Goal: Transaction & Acquisition: Purchase product/service

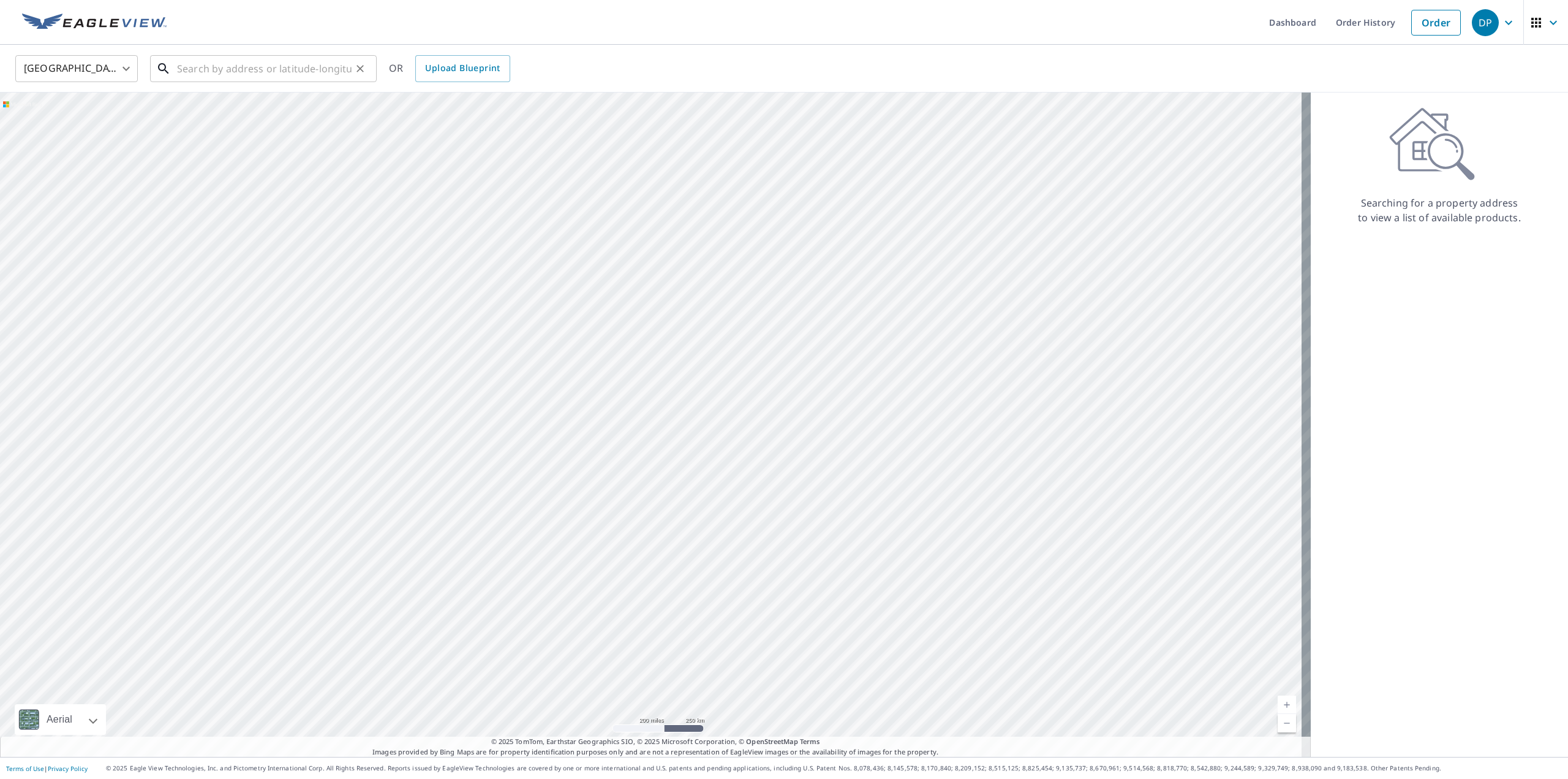
click at [230, 74] on input "text" at bounding box center [264, 68] width 175 height 34
paste input "[STREET_ADDRESS][PERSON_NAME]"
click at [237, 103] on span "[STREET_ADDRESS][PERSON_NAME]" at bounding box center [271, 104] width 192 height 15
type input "[STREET_ADDRESS][PERSON_NAME]"
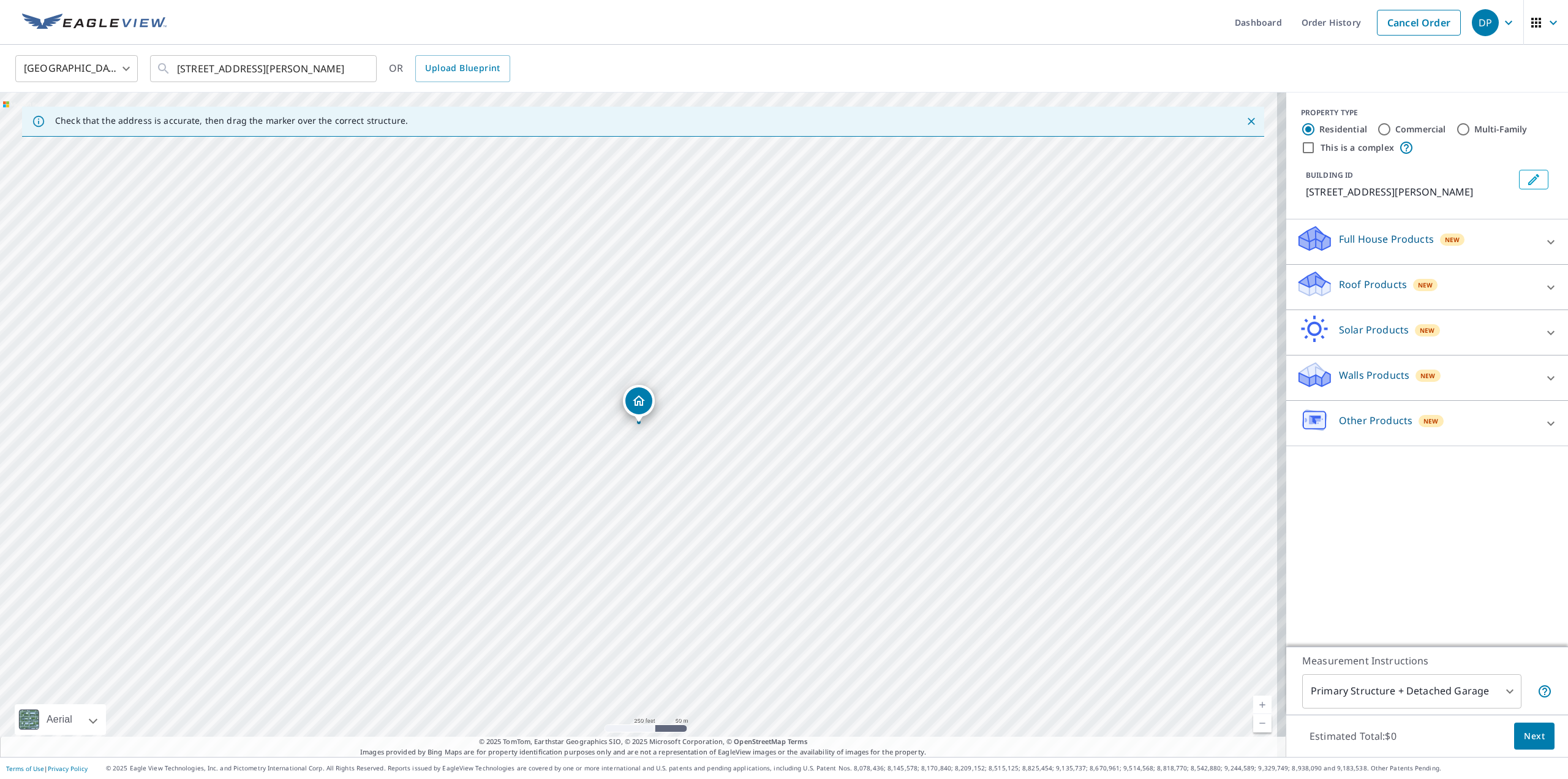
click at [1352, 294] on div "Roof Products New" at bounding box center [1416, 287] width 240 height 35
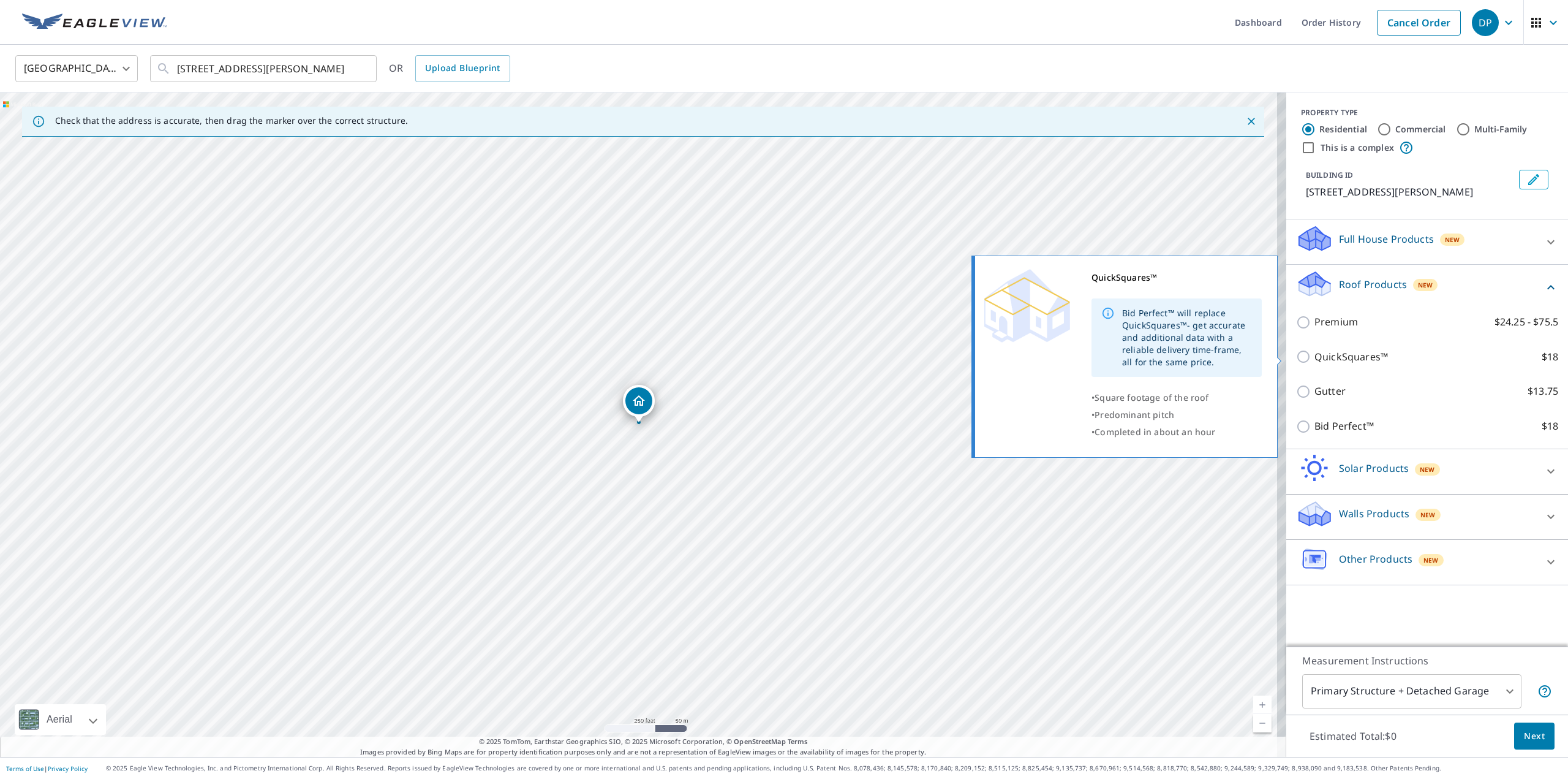
click at [1352, 359] on p "QuickSquares™" at bounding box center [1351, 357] width 74 height 15
click at [1314, 359] on input "QuickSquares™ $18" at bounding box center [1305, 357] width 18 height 15
checkbox input "true"
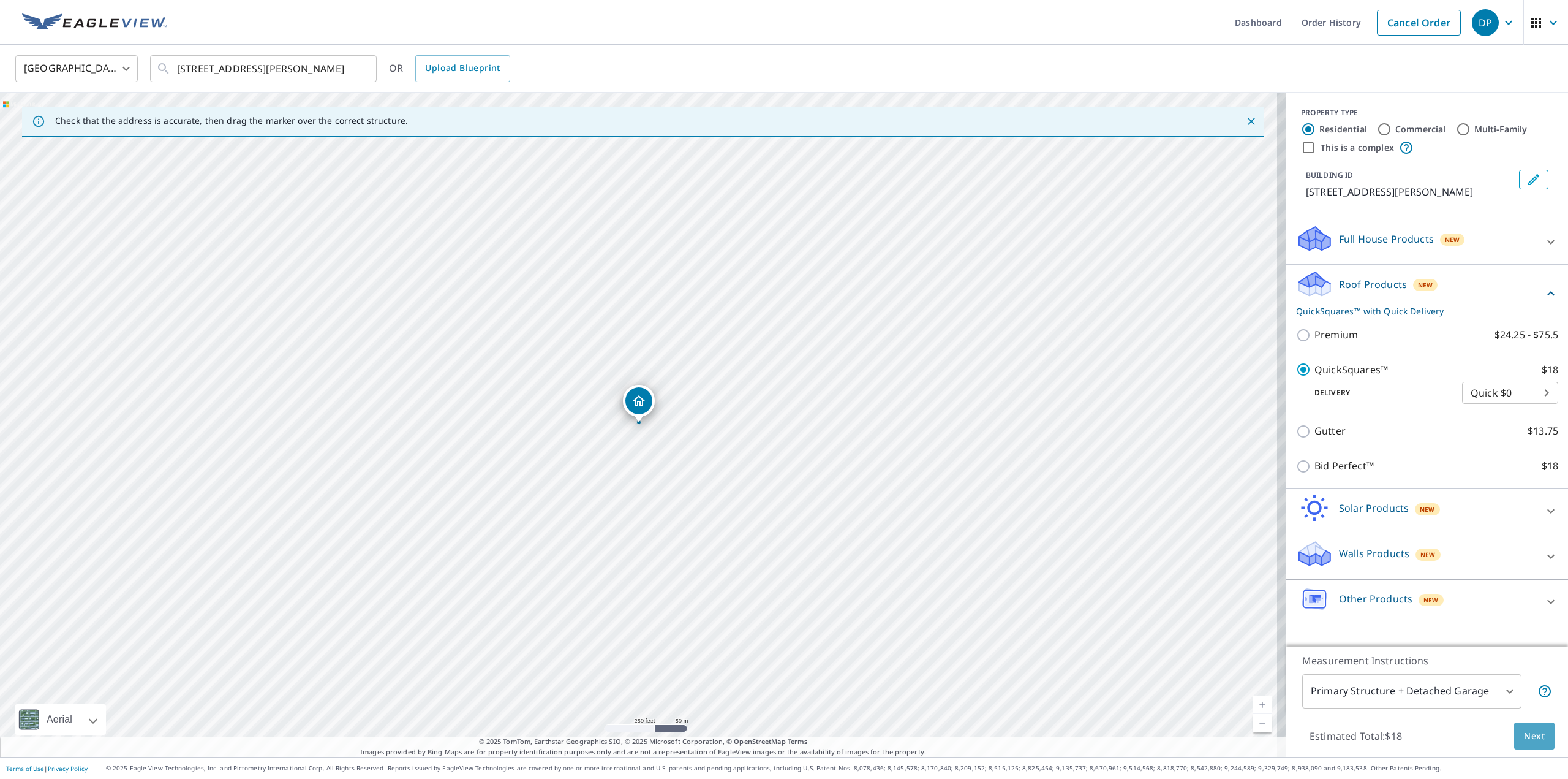
click at [1514, 734] on button "Next" at bounding box center [1534, 736] width 40 height 27
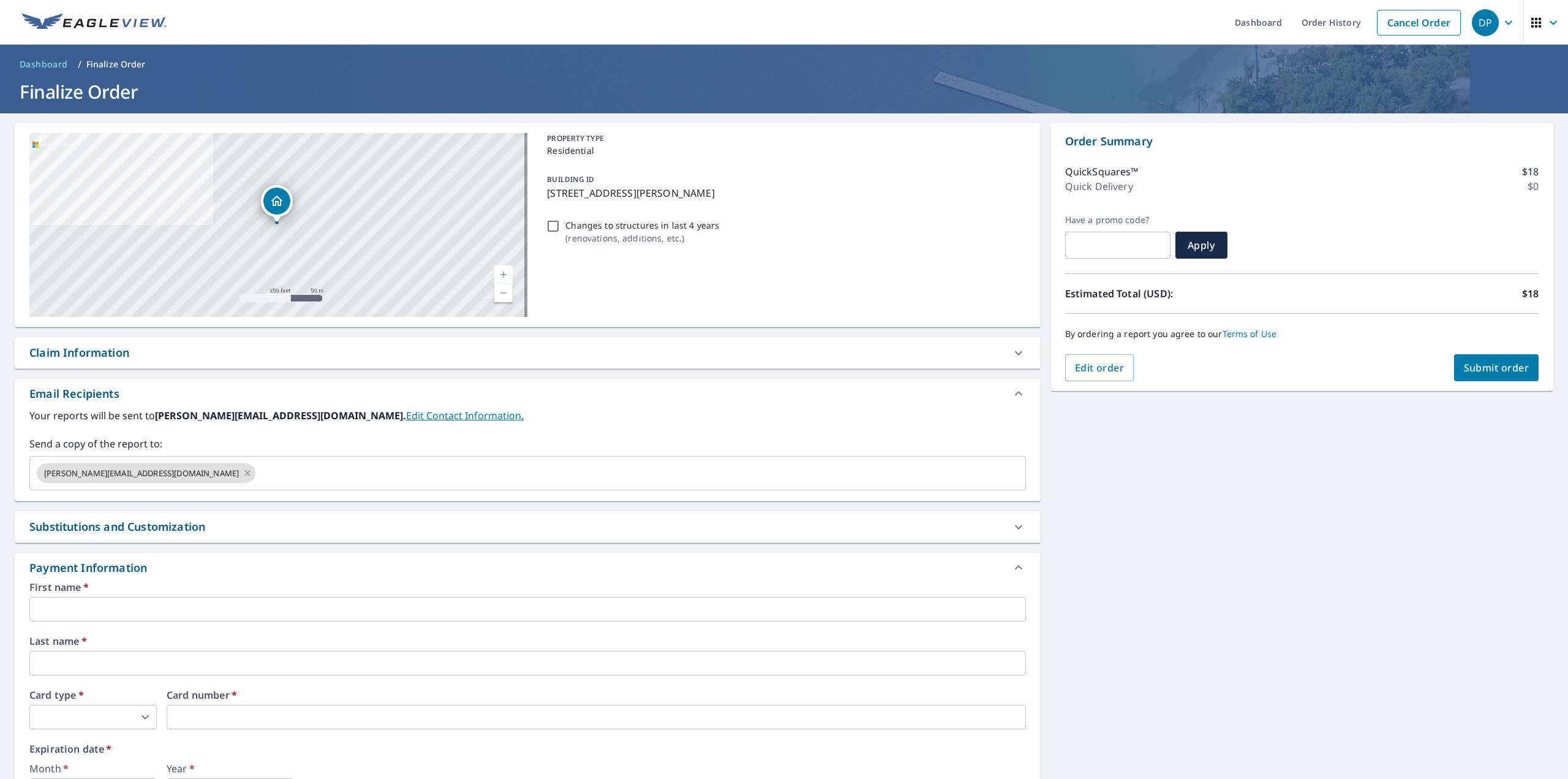
drag, startPoint x: 1473, startPoint y: 373, endPoint x: 1466, endPoint y: 373, distance: 7.0
click at [1472, 373] on span "Submit order" at bounding box center [1496, 368] width 66 height 14
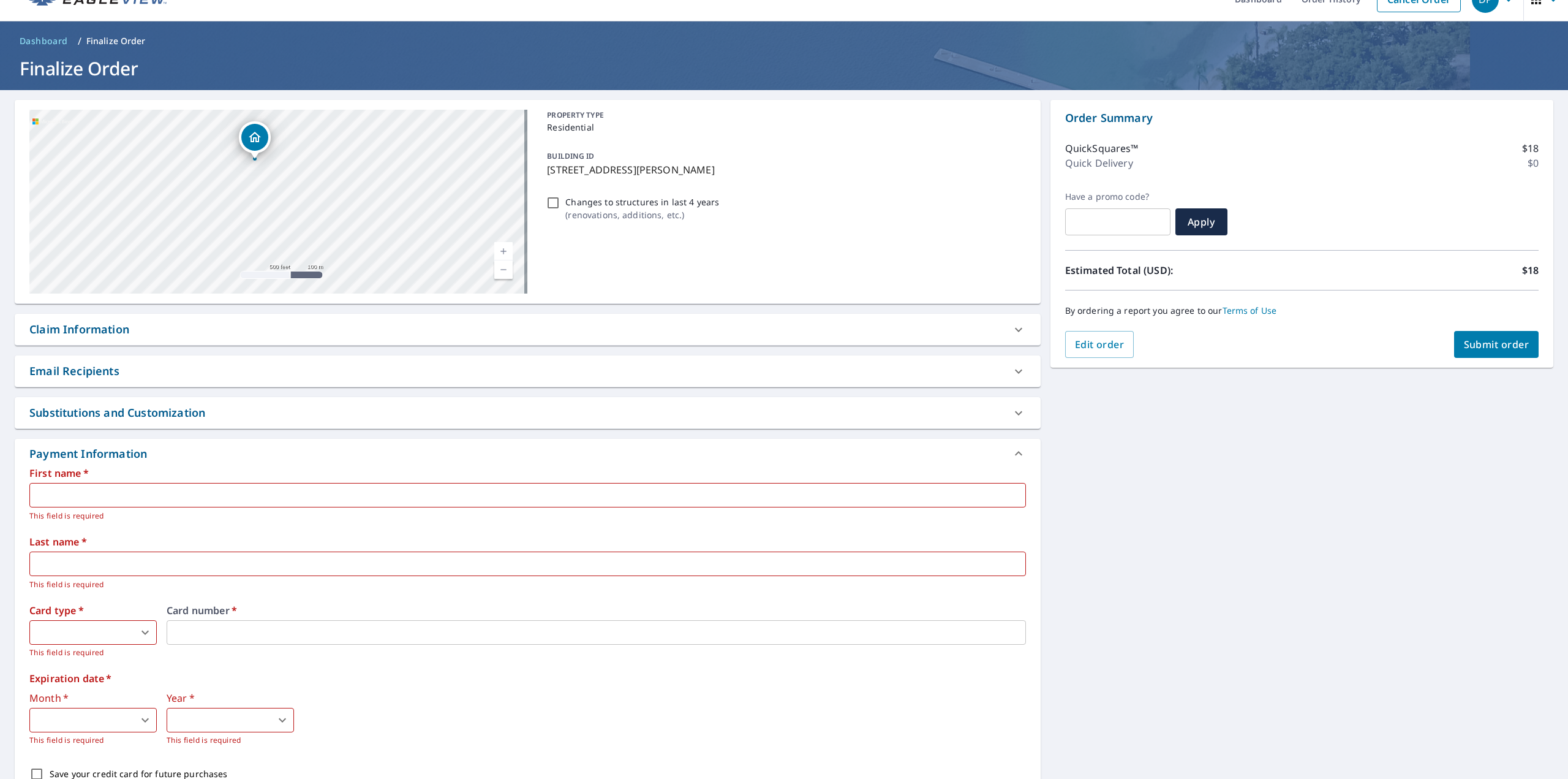
scroll to position [111, 0]
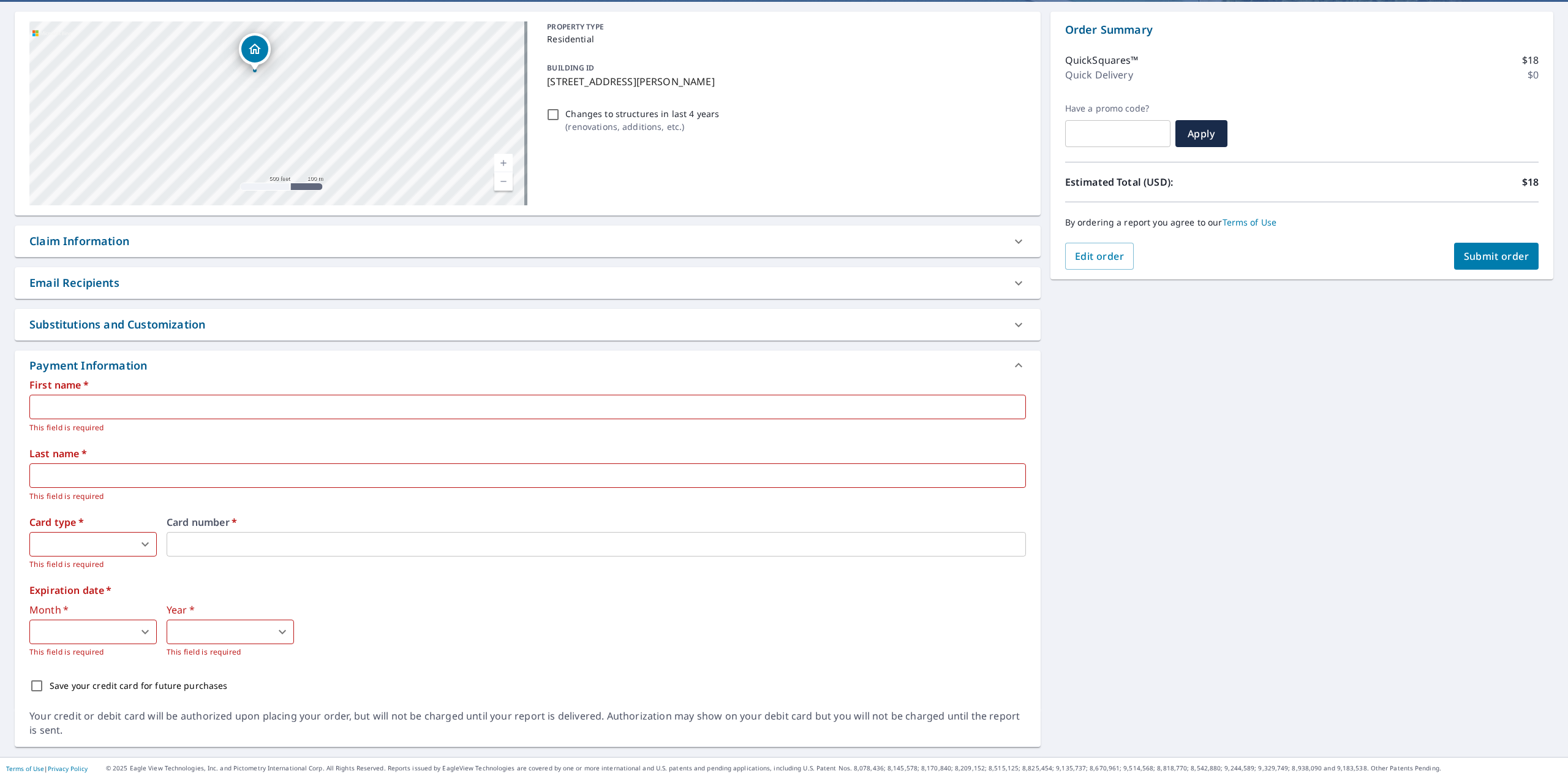
click at [100, 335] on div "Substitutions and Customization" at bounding box center [527, 324] width 1026 height 31
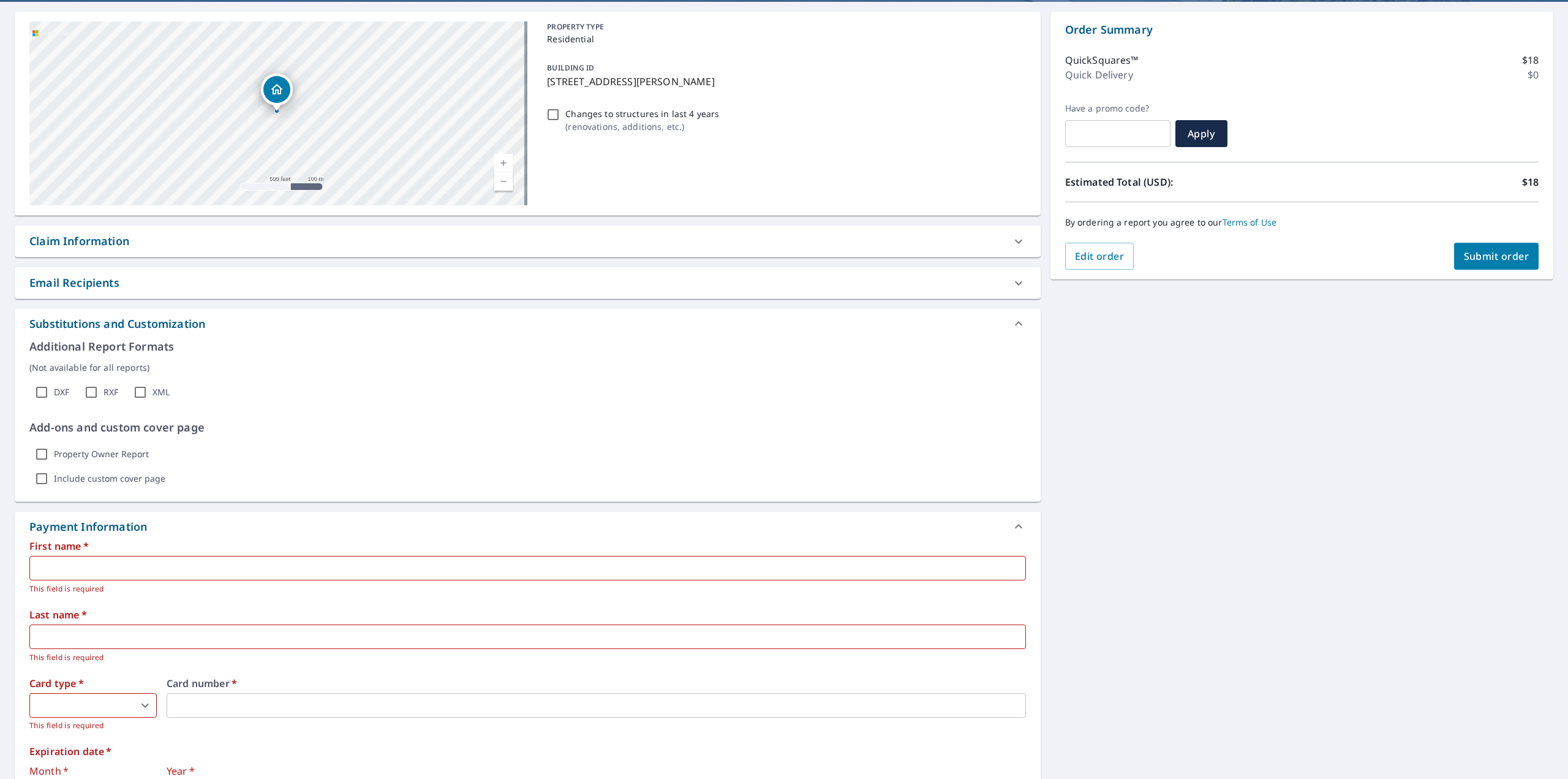
click at [99, 336] on div "Substitutions and Customization" at bounding box center [527, 323] width 1026 height 29
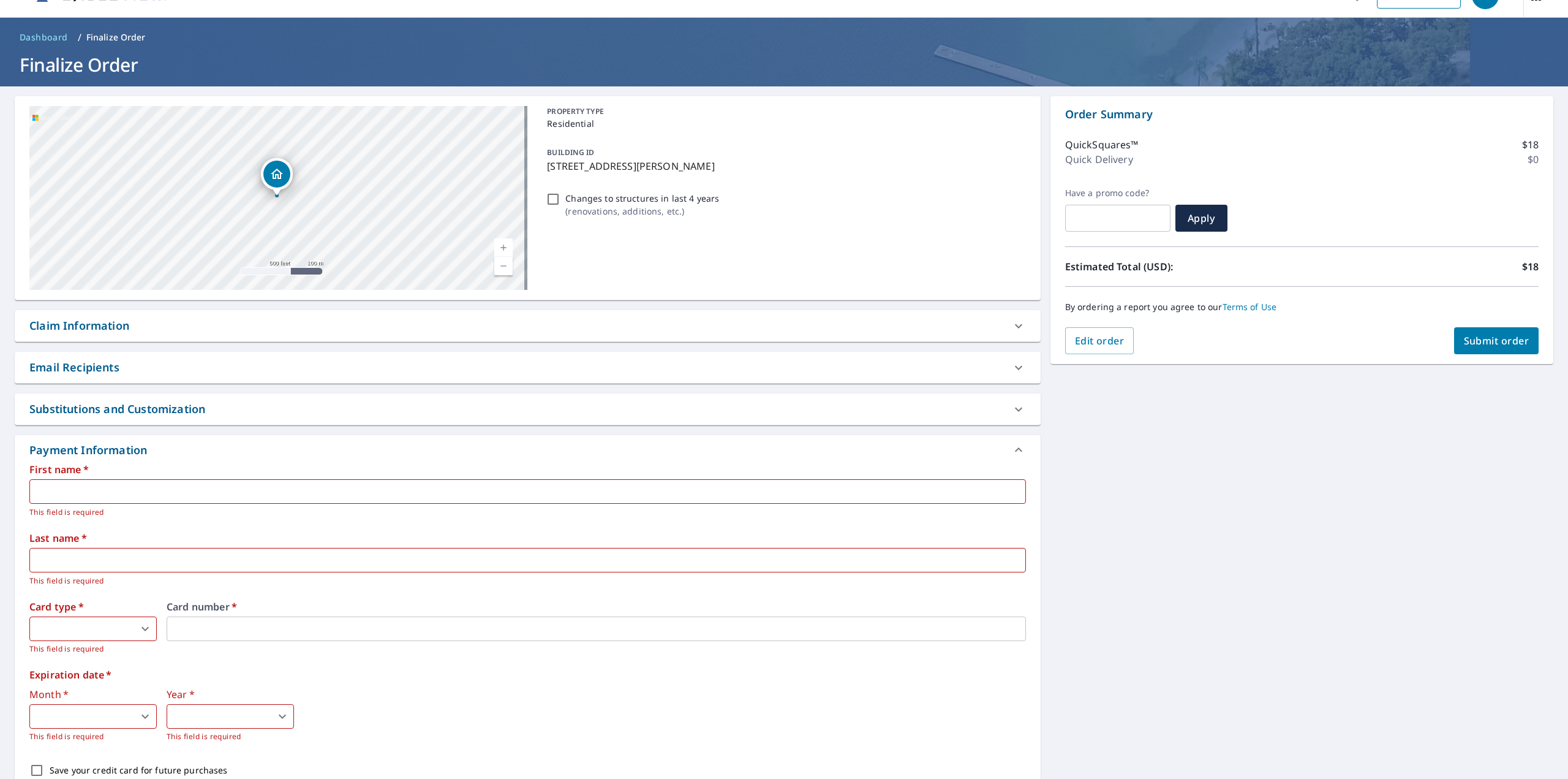
scroll to position [0, 0]
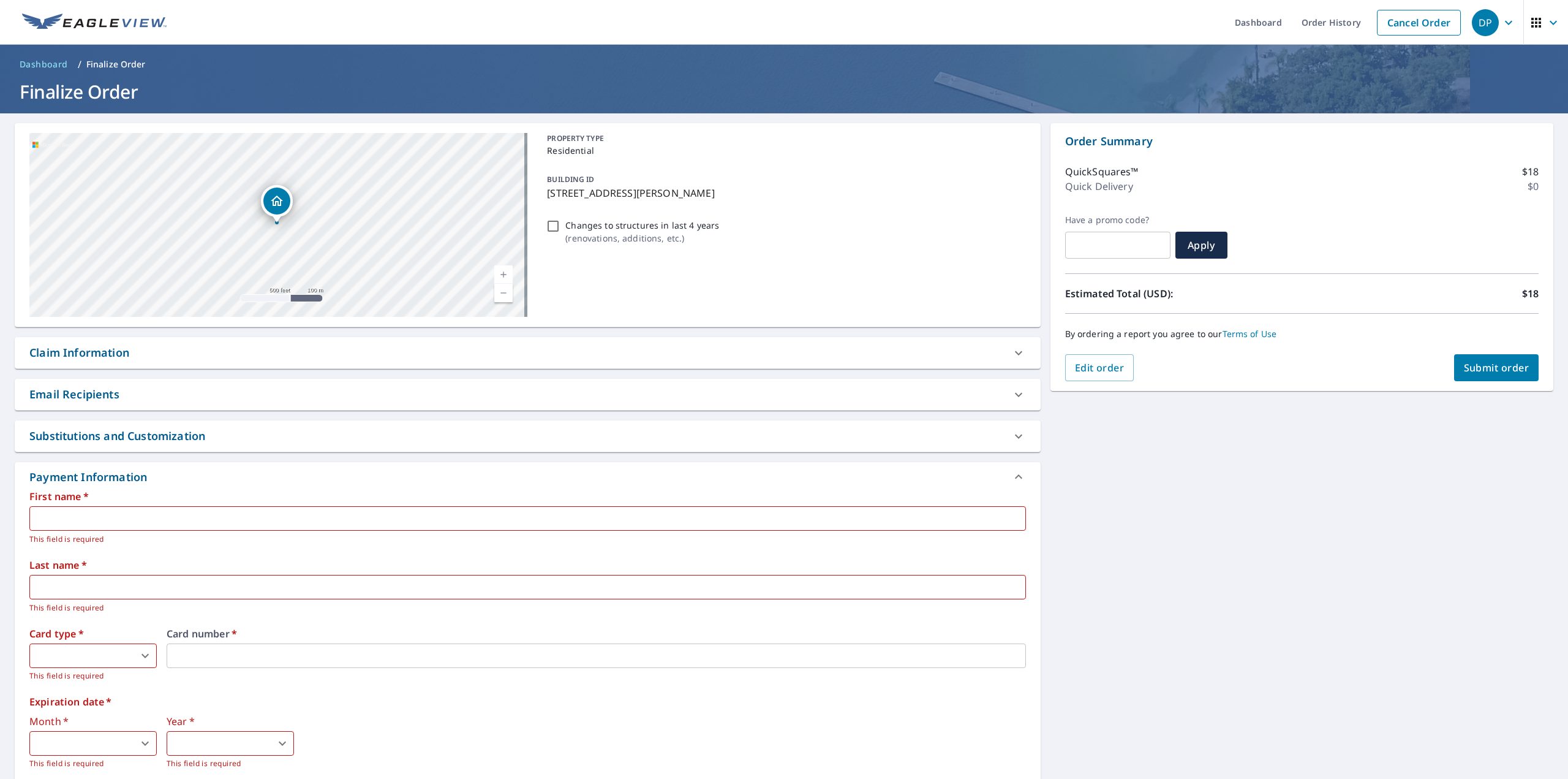
click at [1501, 22] on icon "button" at bounding box center [1509, 23] width 15 height 15
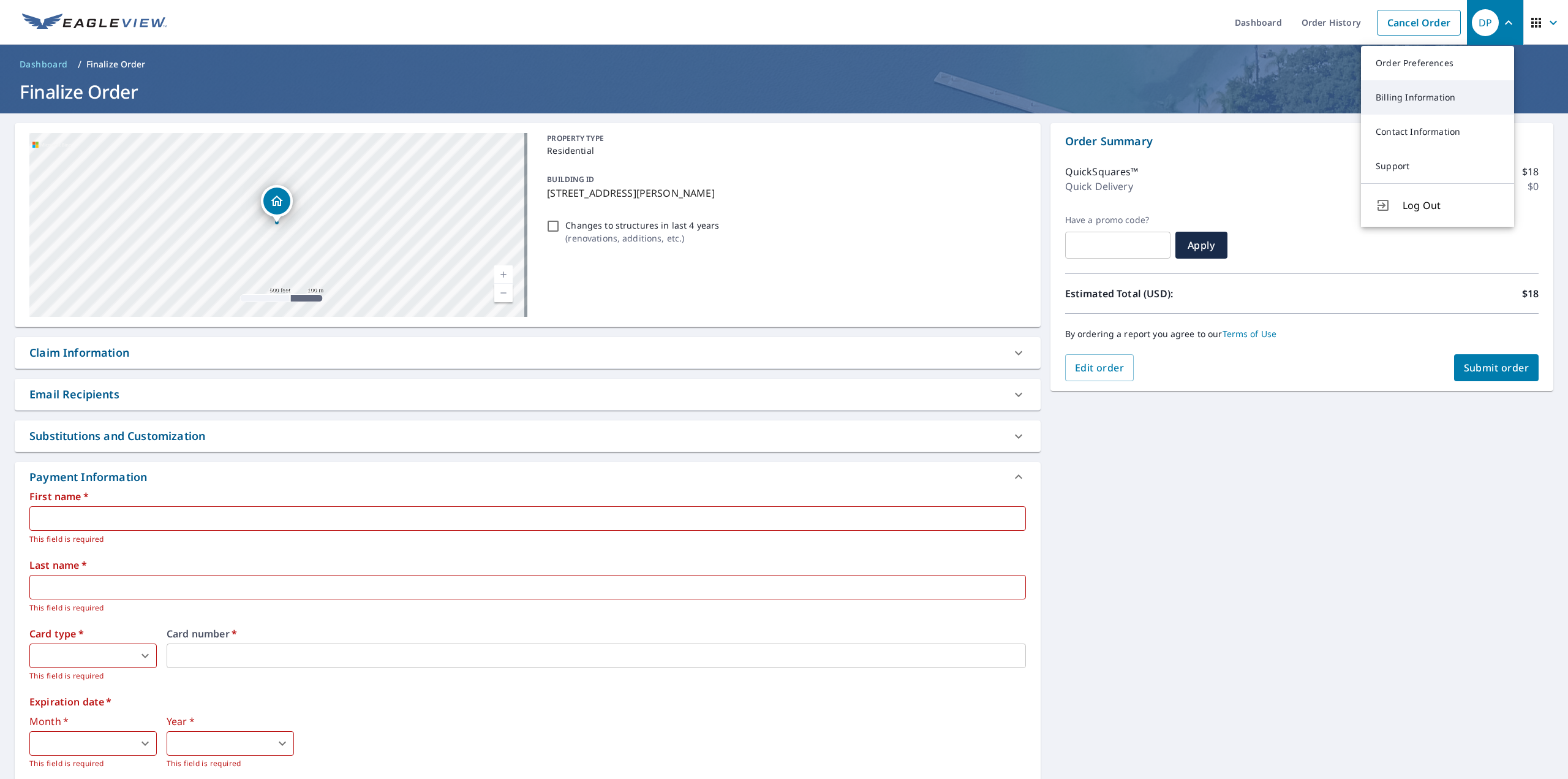
click at [1433, 87] on link "Billing Information" at bounding box center [1437, 98] width 153 height 34
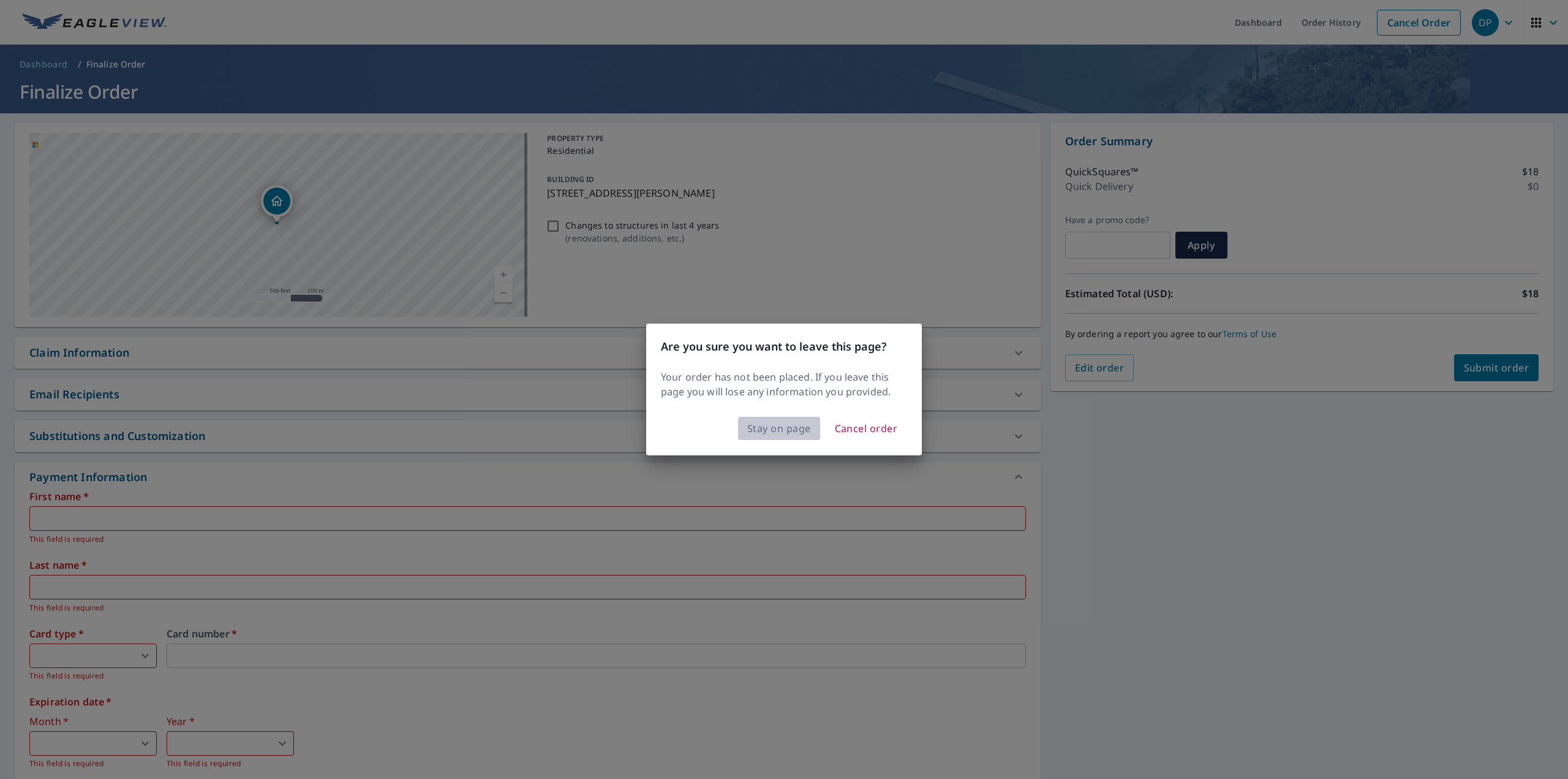
click at [762, 428] on span "Stay on page" at bounding box center [779, 428] width 63 height 17
